Goal: Find specific page/section: Find specific page/section

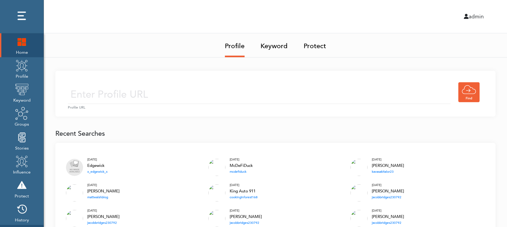
scroll to position [66, 0]
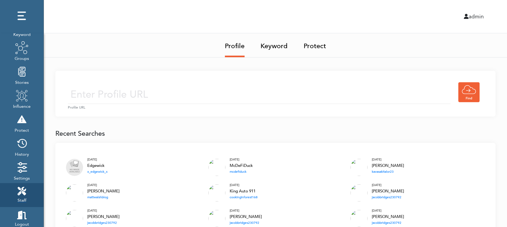
click at [31, 196] on link "Staff" at bounding box center [22, 195] width 44 height 24
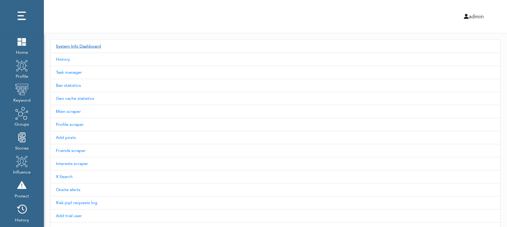
click at [88, 47] on link "System Info Dashboard" at bounding box center [275, 46] width 451 height 13
